Goal: Task Accomplishment & Management: Complete application form

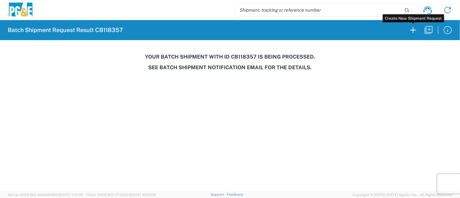
click at [414, 31] on icon "button" at bounding box center [413, 30] width 10 height 10
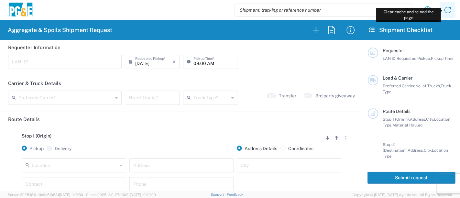
click at [448, 10] on icon at bounding box center [447, 10] width 10 height 10
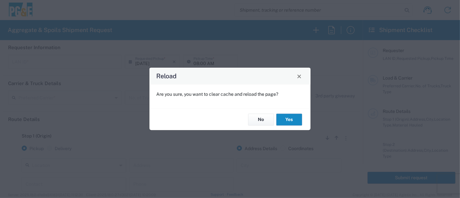
click at [289, 118] on button "Yes" at bounding box center [289, 119] width 26 height 12
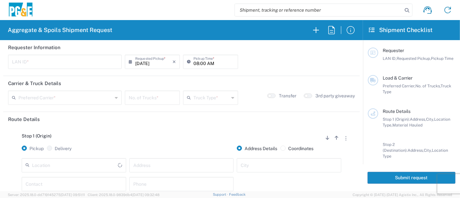
click at [65, 63] on input "text" at bounding box center [65, 61] width 106 height 11
type input "JKK9"
click at [194, 62] on input "08:00 AM" at bounding box center [213, 61] width 41 height 11
type input "05:00 AM"
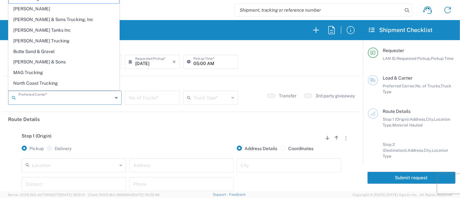
click at [26, 102] on input "text" at bounding box center [65, 96] width 94 height 11
click at [32, 27] on span "[PERSON_NAME] Tanks Inc" at bounding box center [64, 30] width 110 height 10
type input "[PERSON_NAME] Tanks Inc"
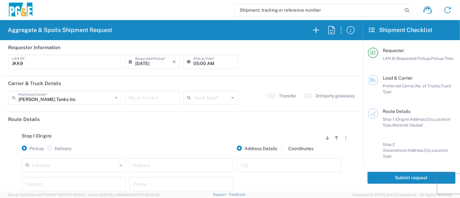
click at [154, 97] on input "number" at bounding box center [152, 96] width 47 height 11
type input "5"
click at [202, 95] on input "text" at bounding box center [211, 96] width 36 height 11
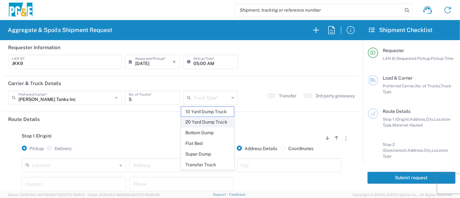
click at [208, 120] on span "20 Yard Dump Truck" at bounding box center [207, 122] width 53 height 10
type input "20 Yard Dump Truck"
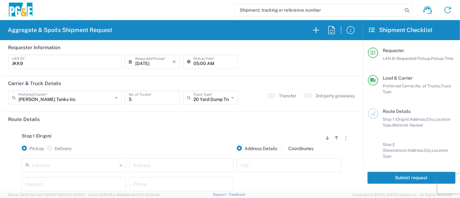
scroll to position [36, 0]
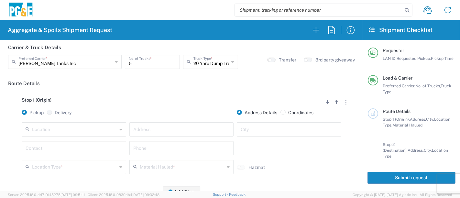
click at [83, 130] on input "text" at bounding box center [74, 128] width 85 height 11
drag, startPoint x: 77, startPoint y: 115, endPoint x: 72, endPoint y: 124, distance: 10.1
click at [77, 115] on span "Edenvale SC" at bounding box center [73, 116] width 101 height 10
type input "Edenvale SC"
type input "[STREET_ADDRESS][PERSON_NAME]"
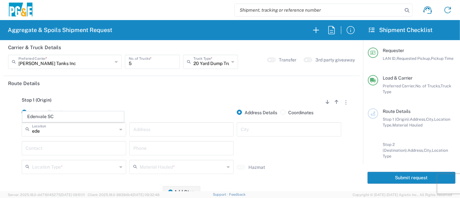
type input "[GEOGRAPHIC_DATA][PERSON_NAME]"
type input "Business No Loading Dock"
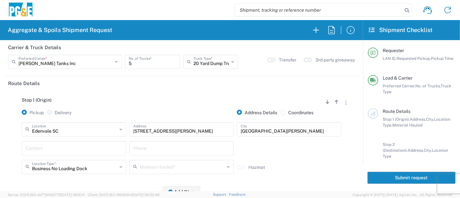
click at [57, 144] on input "text" at bounding box center [74, 147] width 97 height 11
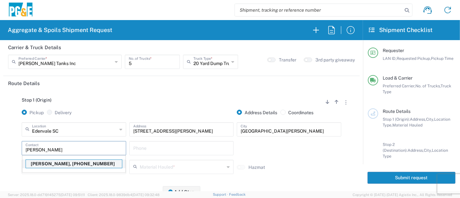
click at [52, 164] on p "[PERSON_NAME], [PHONE_NUMBER]" at bounding box center [74, 164] width 96 height 8
type input "[PERSON_NAME]"
type input "[PHONE_NUMBER]"
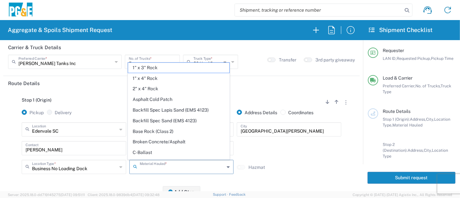
click at [148, 165] on input "text" at bounding box center [182, 166] width 85 height 11
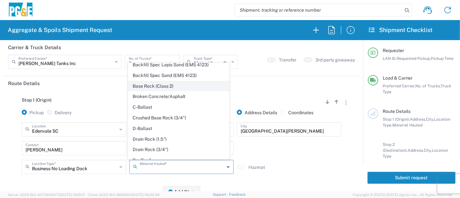
scroll to position [72, 0]
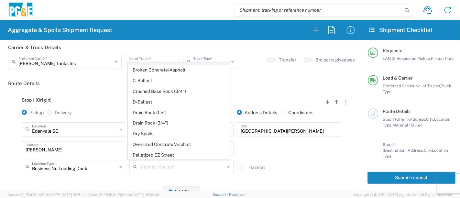
click at [167, 133] on span "Dry Spoils" at bounding box center [178, 134] width 101 height 10
type input "Dry Spoils"
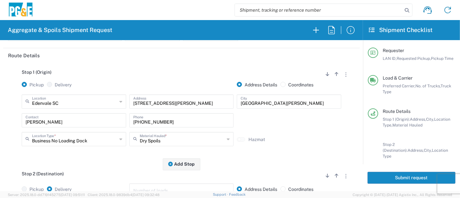
scroll to position [143, 0]
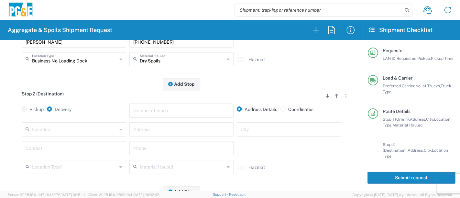
click at [101, 129] on input "text" at bounding box center [74, 128] width 85 height 11
drag, startPoint x: 62, startPoint y: 113, endPoint x: 60, endPoint y: 116, distance: 3.9
click at [62, 113] on span "Hollister Yard" at bounding box center [73, 116] width 101 height 10
type input "Hollister Yard"
type input "[STREET_ADDRESS]"
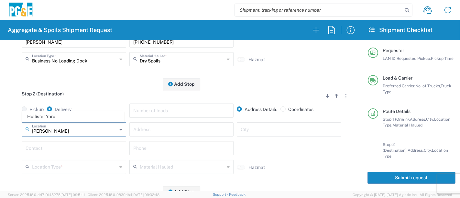
type input "Hollister"
type input "Business No Loading Dock"
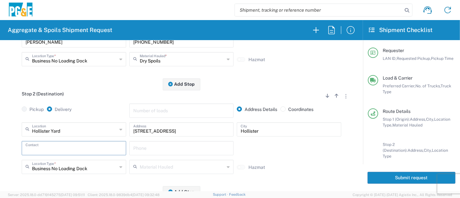
click at [61, 145] on input "text" at bounding box center [74, 147] width 97 height 11
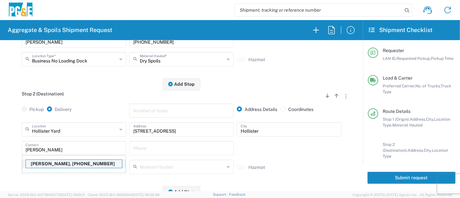
click at [63, 166] on p "[PERSON_NAME], [PHONE_NUMBER]" at bounding box center [74, 164] width 96 height 8
type input "[PERSON_NAME]"
type input "[PHONE_NUMBER]"
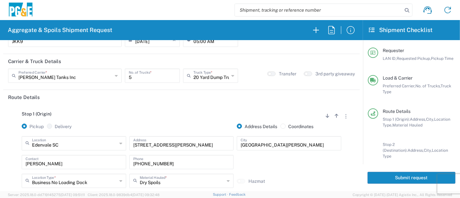
scroll to position [0, 0]
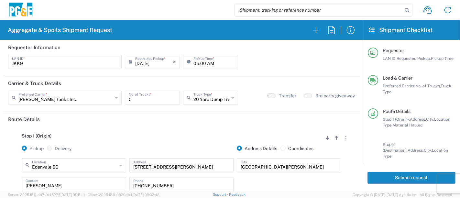
click at [269, 94] on button "button" at bounding box center [271, 95] width 8 height 5
click at [415, 178] on button "Submit request" at bounding box center [411, 178] width 88 height 12
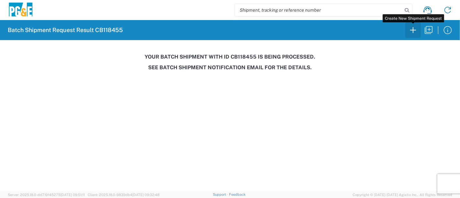
click at [413, 33] on icon "button" at bounding box center [413, 30] width 10 height 10
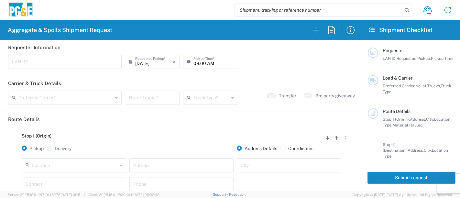
click at [49, 59] on input "text" at bounding box center [65, 61] width 106 height 11
type input "J"
type input "JOC3"
click at [194, 64] on input "08:00 AM" at bounding box center [213, 61] width 41 height 11
type input "07:00 AM"
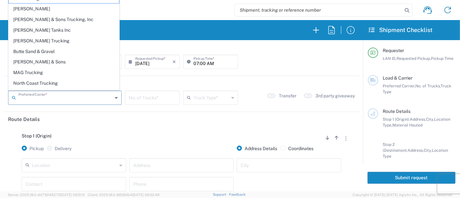
click at [68, 101] on input "text" at bounding box center [65, 96] width 94 height 11
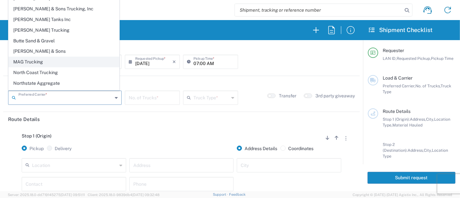
scroll to position [17, 0]
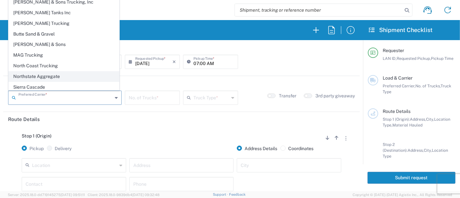
click at [46, 79] on span "Northstate Aggregate" at bounding box center [64, 76] width 110 height 10
type input "Northstate Aggregate"
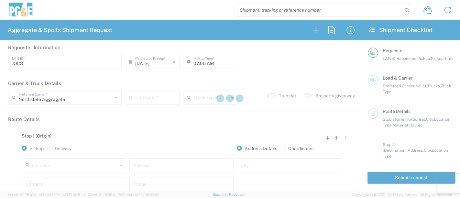
click at [143, 101] on div at bounding box center [230, 99] width 460 height 198
click at [144, 98] on div at bounding box center [230, 99] width 460 height 198
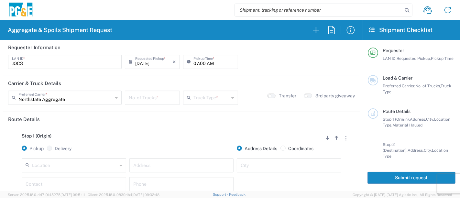
click at [144, 98] on input "number" at bounding box center [152, 96] width 47 height 11
type input "1"
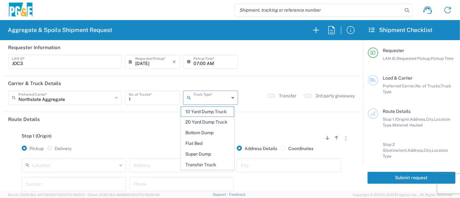
click at [215, 94] on input "text" at bounding box center [211, 96] width 36 height 11
click at [212, 161] on span "Transfer Truck" at bounding box center [207, 165] width 53 height 10
type input "Transfer Truck"
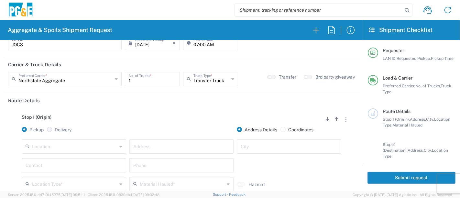
scroll to position [72, 0]
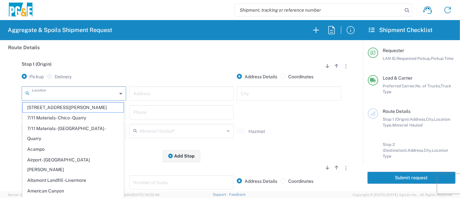
click at [58, 92] on input "text" at bounding box center [74, 92] width 85 height 11
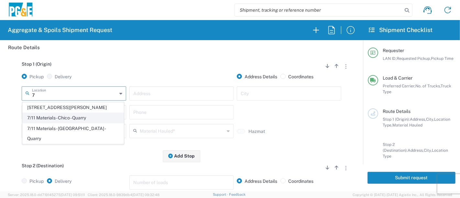
click at [64, 118] on span "7/11 Materials - Chico - Quarry" at bounding box center [73, 118] width 101 height 10
type input "7/11 Materials - Chico - Quarry"
type input "[STREET_ADDRESS][PERSON_NAME]"
type input "Chico"
type input "Quarry"
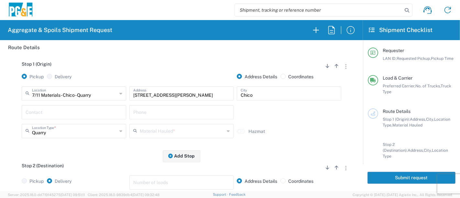
click at [67, 111] on input "text" at bounding box center [74, 111] width 97 height 11
click at [76, 113] on input "text" at bounding box center [74, 111] width 97 height 11
type input "[PERSON_NAME]"
type input "[PHONE_NUMBER]"
click at [176, 129] on input "text" at bounding box center [182, 130] width 85 height 11
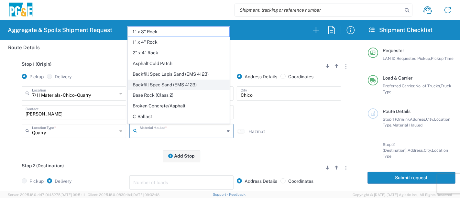
click at [187, 83] on span "Backfill Spec Sand (EMS 4123)" at bounding box center [178, 85] width 101 height 10
type input "Backfill Spec Sand (EMS 4123)"
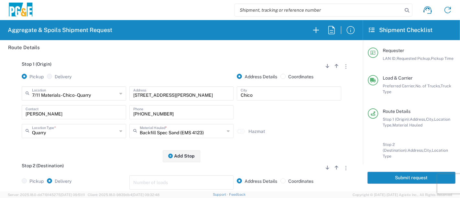
scroll to position [108, 0]
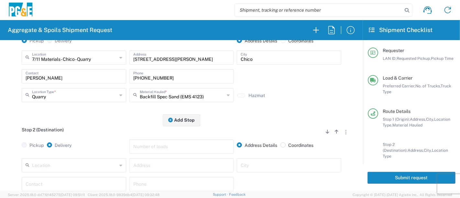
click at [282, 143] on label "Coordinates" at bounding box center [296, 145] width 33 height 6
click at [288, 143] on input "Coordinates" at bounding box center [290, 144] width 4 height 4
radio input "true"
radio input "false"
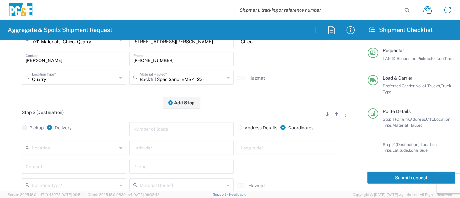
scroll to position [143, 0]
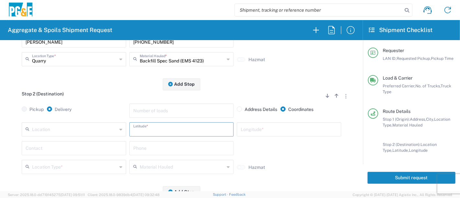
click at [165, 129] on input "text" at bounding box center [181, 128] width 97 height 11
paste input "40.33254 N"
type input "40.33254 N"
click at [252, 128] on input "text" at bounding box center [288, 128] width 97 height 11
paste input "122.07565 W"
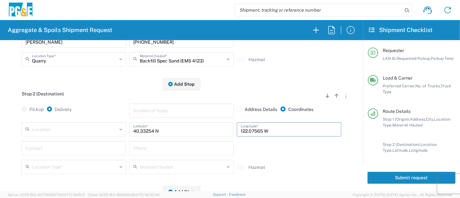
type input "122.07565 W"
click at [79, 155] on div "Contact" at bounding box center [74, 150] width 108 height 19
click at [82, 147] on input "text" at bounding box center [74, 147] width 97 height 11
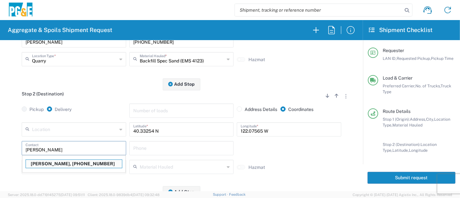
type input "[PERSON_NAME]"
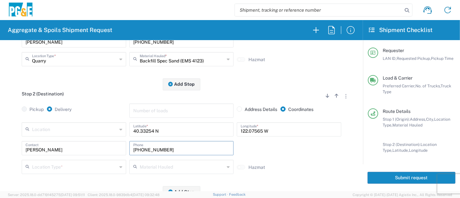
type input "[PHONE_NUMBER]"
click at [77, 161] on input "text" at bounding box center [74, 166] width 85 height 11
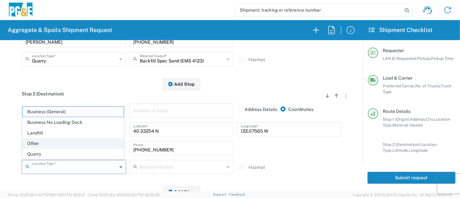
click at [57, 145] on span "Other" at bounding box center [73, 143] width 101 height 10
type input "Other"
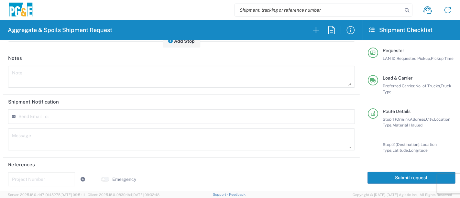
scroll to position [294, 0]
click at [39, 179] on input "text" at bounding box center [41, 178] width 59 height 11
click at [32, 173] on input "text" at bounding box center [41, 178] width 59 height 11
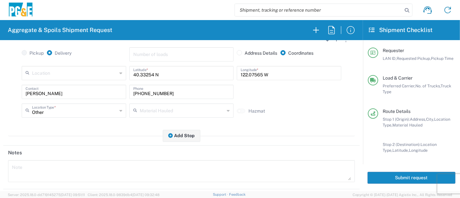
scroll to position [251, 0]
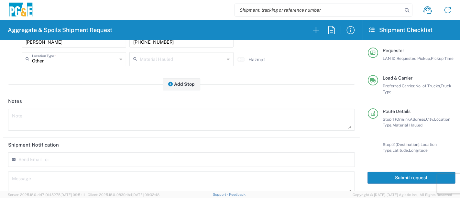
type input "74027621"
click at [75, 122] on textarea at bounding box center [181, 120] width 339 height 18
drag, startPoint x: 22, startPoint y: 118, endPoint x: 0, endPoint y: 118, distance: 22.3
click at [0, 118] on form "Requester Information JOC3 LAN ID * [DATE] × Requested Pickup * Cancel Apply 07…" at bounding box center [181, 115] width 363 height 151
drag, startPoint x: 64, startPoint y: 124, endPoint x: 0, endPoint y: 114, distance: 65.2
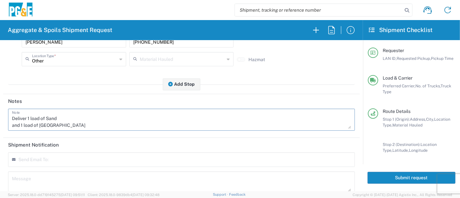
click at [0, 114] on form "Requester Information JOC3 LAN ID * [DATE] × Requested Pickup * Cancel Apply 07…" at bounding box center [181, 115] width 363 height 151
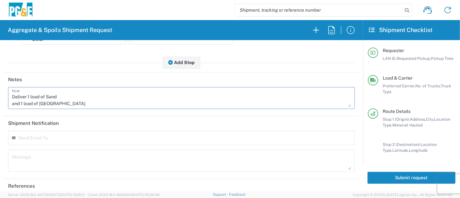
scroll to position [287, 0]
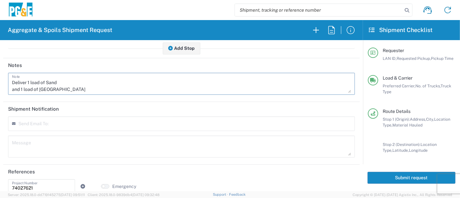
type textarea "Deliver 1 load of Sand and 1 load of [GEOGRAPHIC_DATA]"
click at [22, 143] on textarea at bounding box center [181, 146] width 339 height 18
paste textarea "Deliver 1 load of Sand and 1 load of [GEOGRAPHIC_DATA]"
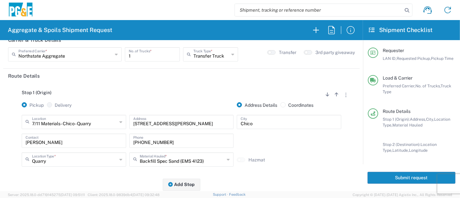
scroll to position [0, 0]
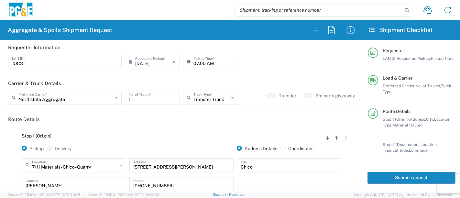
type textarea "Deliver 1 load of Sand and 1 load of [GEOGRAPHIC_DATA]"
click at [398, 176] on button "Submit request" at bounding box center [411, 178] width 88 height 12
